Goal: Check status

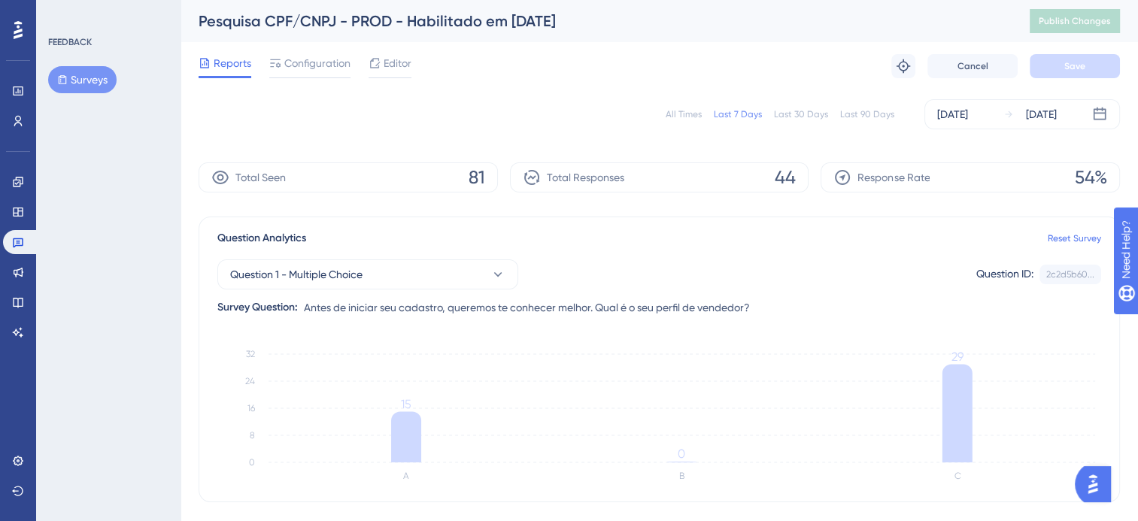
click at [691, 111] on div "All Times" at bounding box center [683, 114] width 36 height 12
